Goal: Task Accomplishment & Management: Use online tool/utility

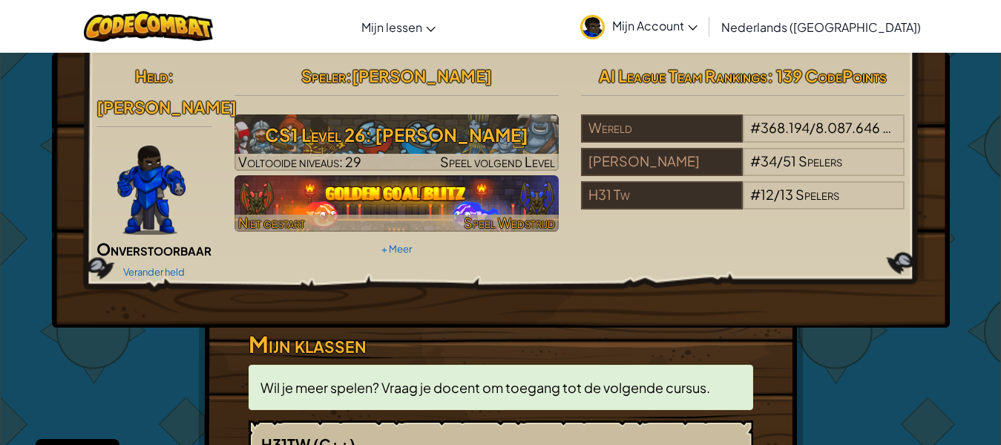
click at [491, 189] on img at bounding box center [397, 203] width 324 height 56
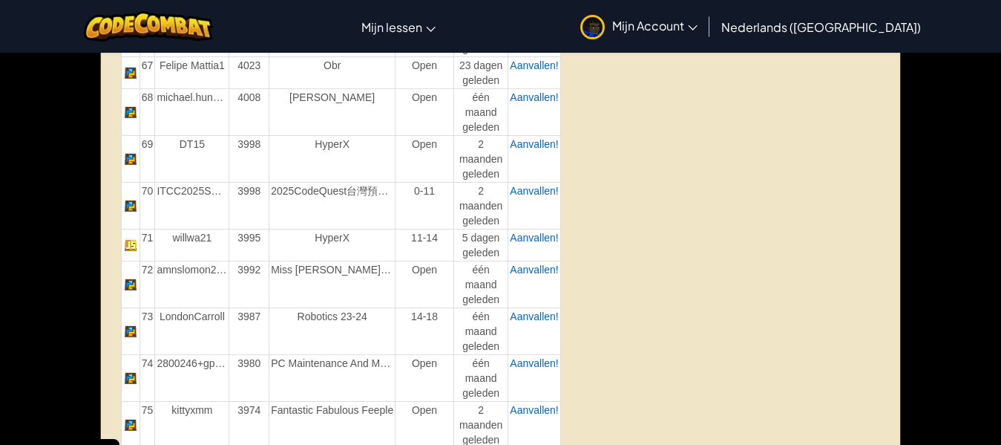
scroll to position [3301, 0]
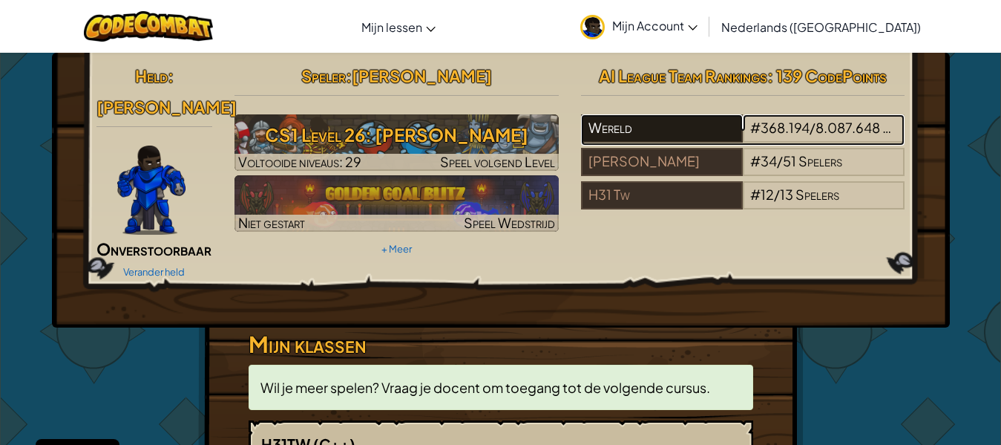
click at [685, 120] on div "Wereld" at bounding box center [662, 128] width 162 height 28
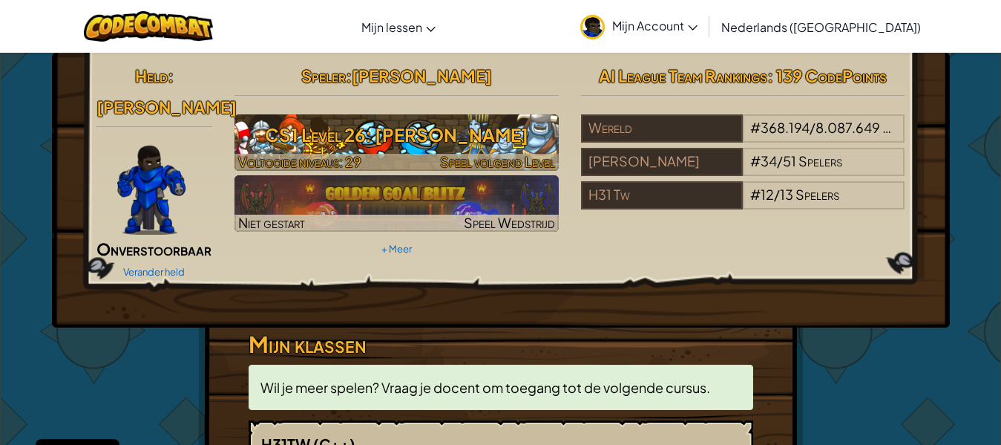
click at [456, 157] on span "Speel volgend Level" at bounding box center [497, 161] width 115 height 17
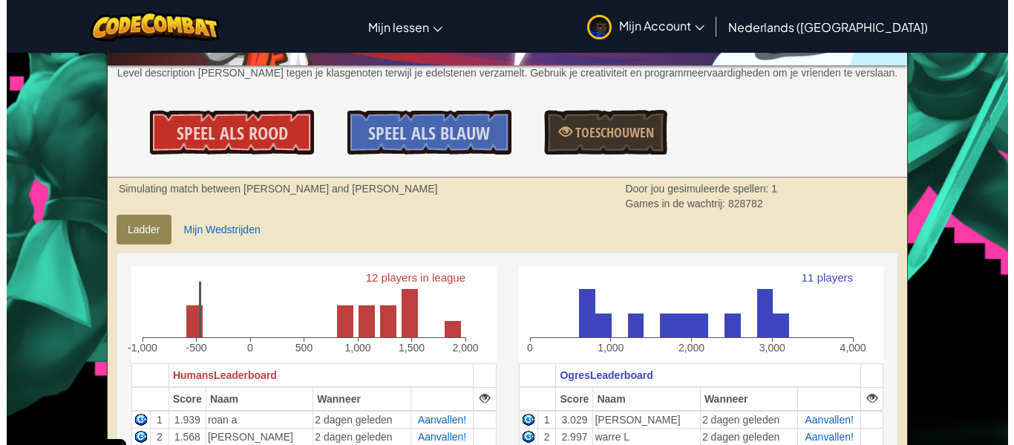
scroll to position [186, 0]
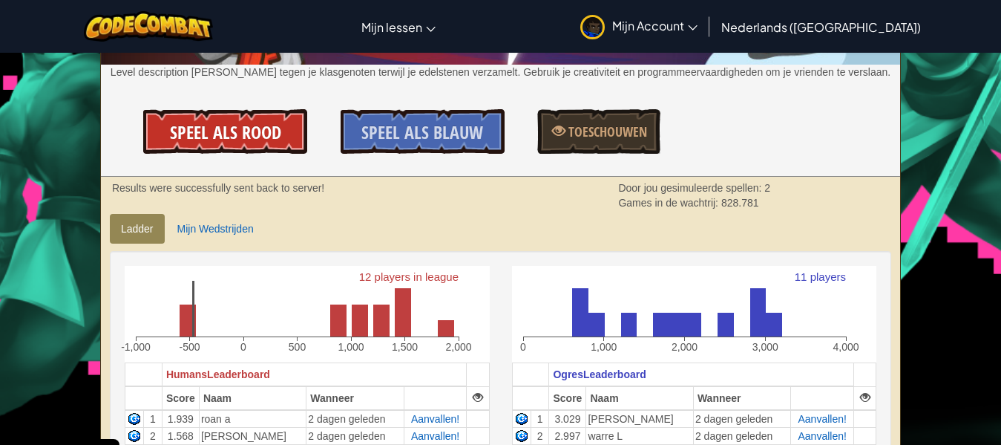
click at [256, 119] on link "Speel als Rood" at bounding box center [225, 131] width 164 height 45
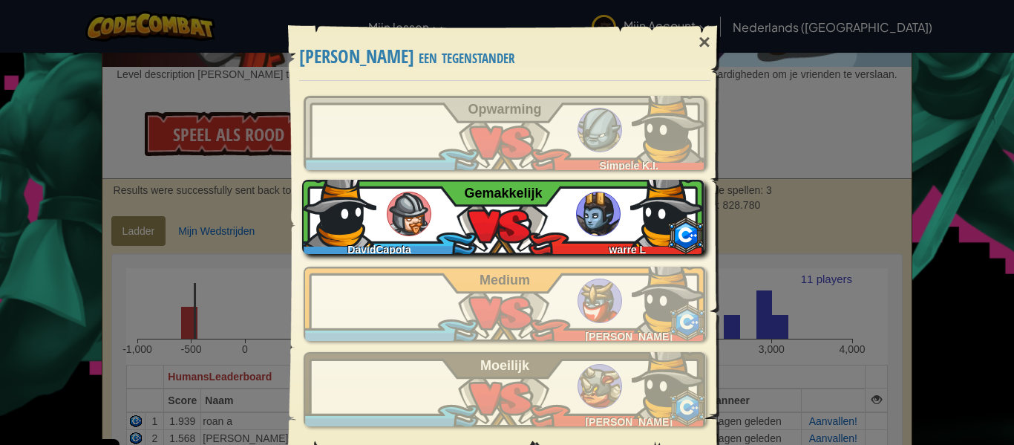
scroll to position [31, 0]
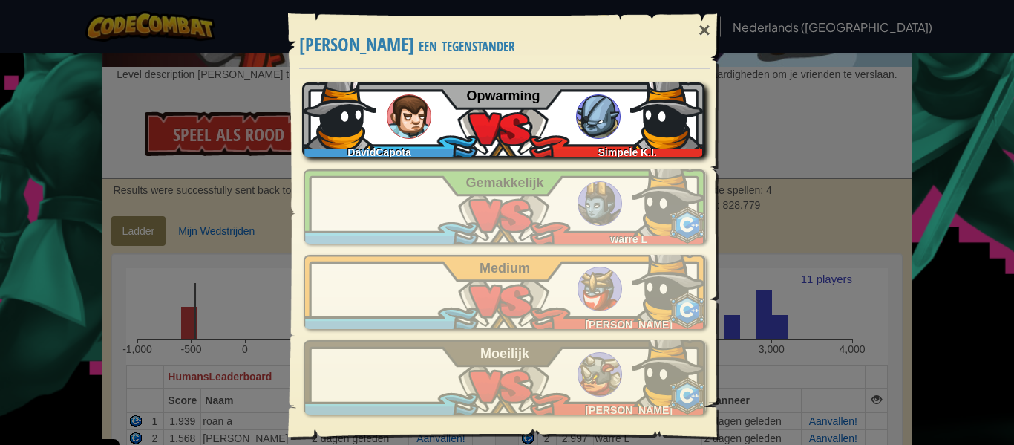
click at [610, 142] on div "Simpele K.I." at bounding box center [623, 149] width 161 height 15
